Goal: Browse casually

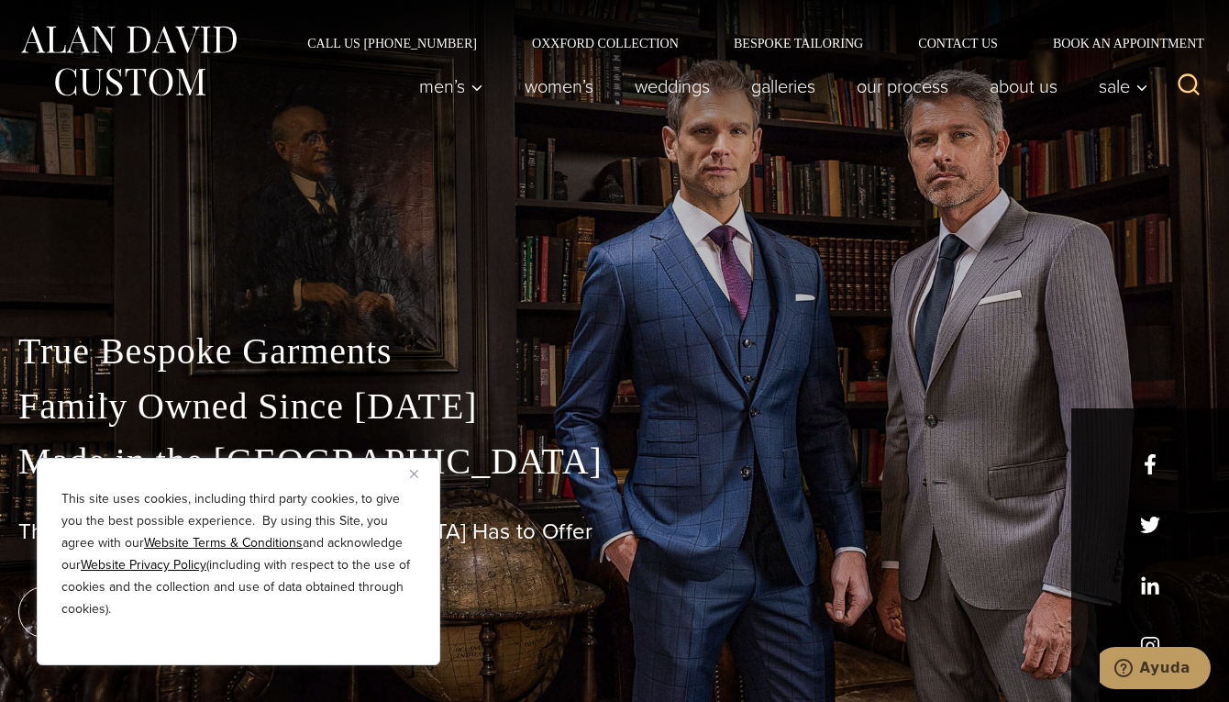
click at [126, 104] on div at bounding box center [128, 86] width 220 height 73
click at [106, 48] on img at bounding box center [128, 61] width 220 height 82
click at [421, 470] on button "Close" at bounding box center [421, 473] width 22 height 22
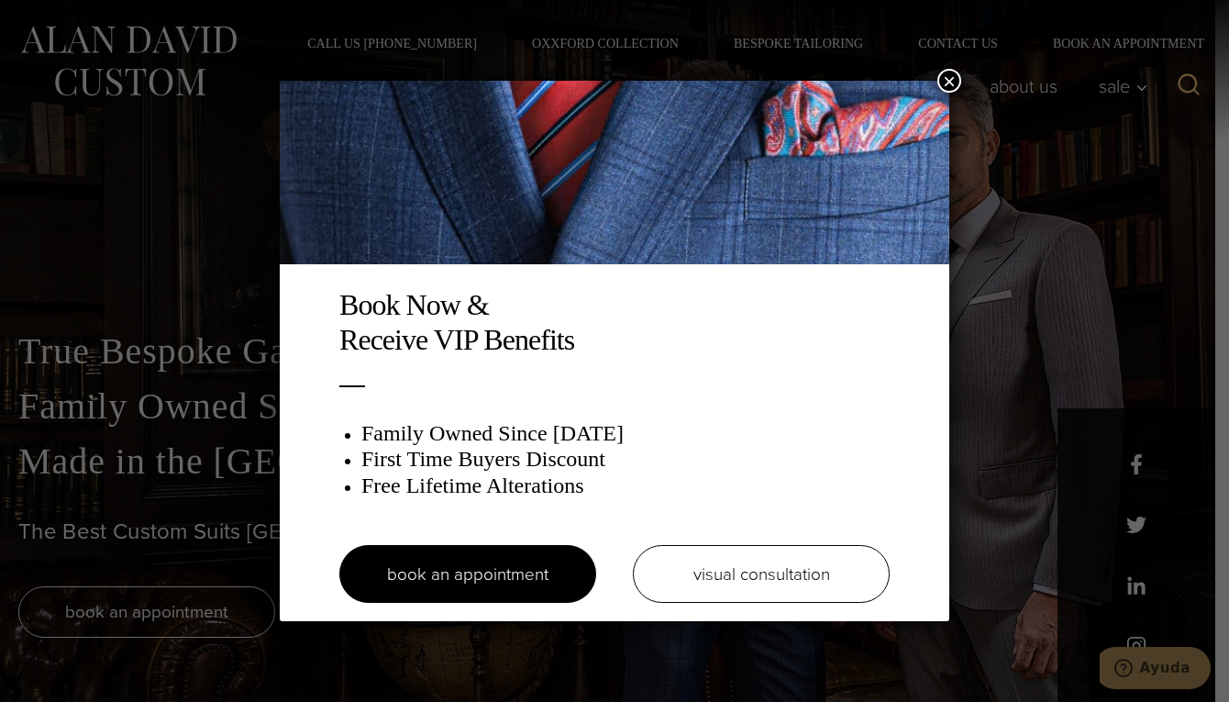
click at [950, 81] on button "×" at bounding box center [950, 81] width 24 height 24
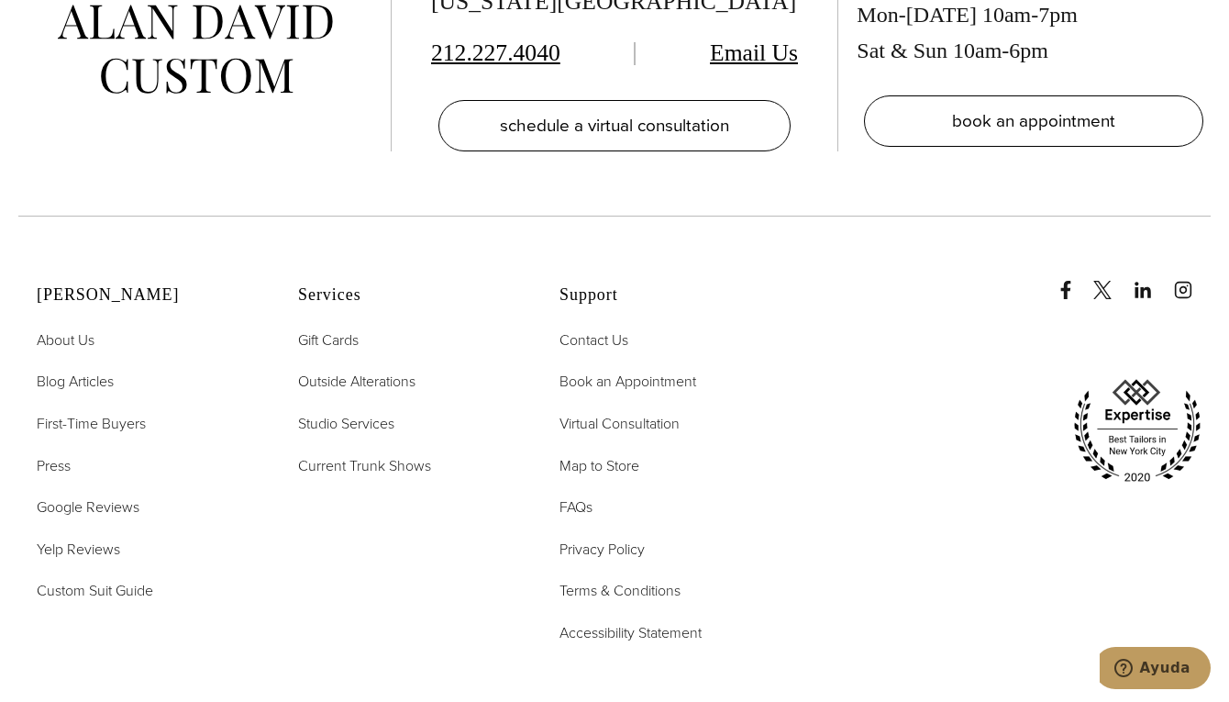
scroll to position [8993, 0]
click at [1187, 282] on icon "instagram" at bounding box center [1183, 291] width 18 height 18
